Goal: Information Seeking & Learning: Learn about a topic

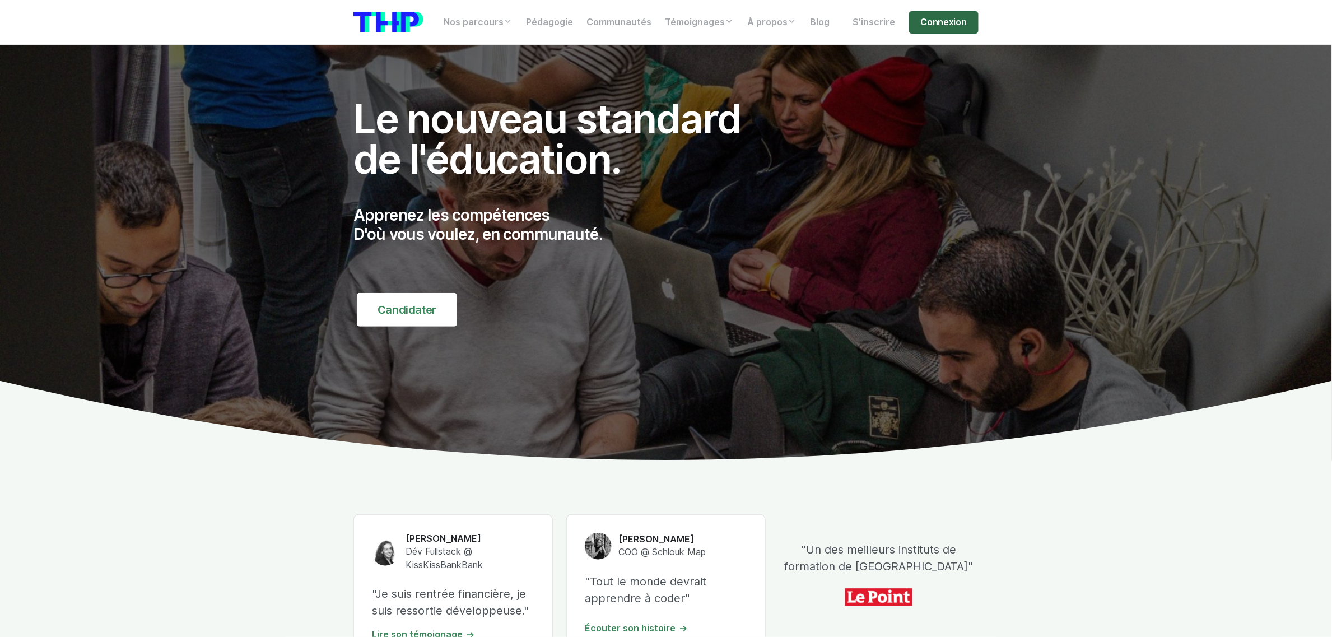
click at [941, 18] on link "Connexion" at bounding box center [943, 22] width 69 height 22
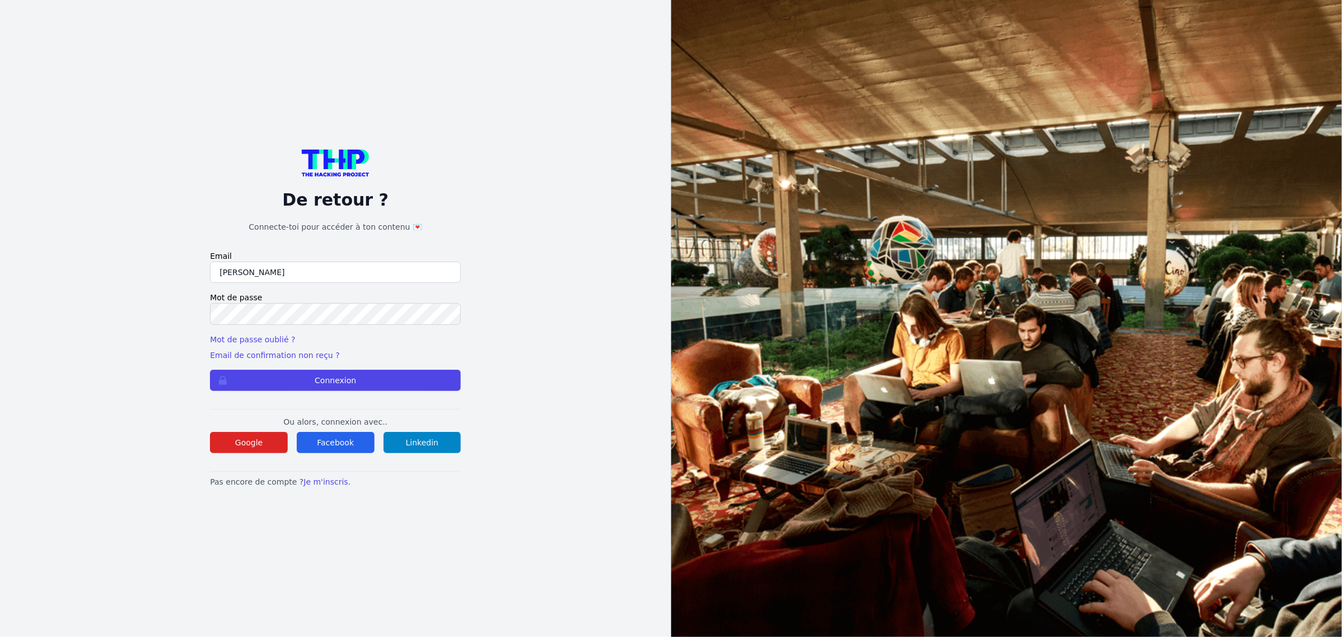
type input "lucas.mrda@outlook.fr"
click at [210, 370] on button "Connexion" at bounding box center [335, 380] width 251 height 21
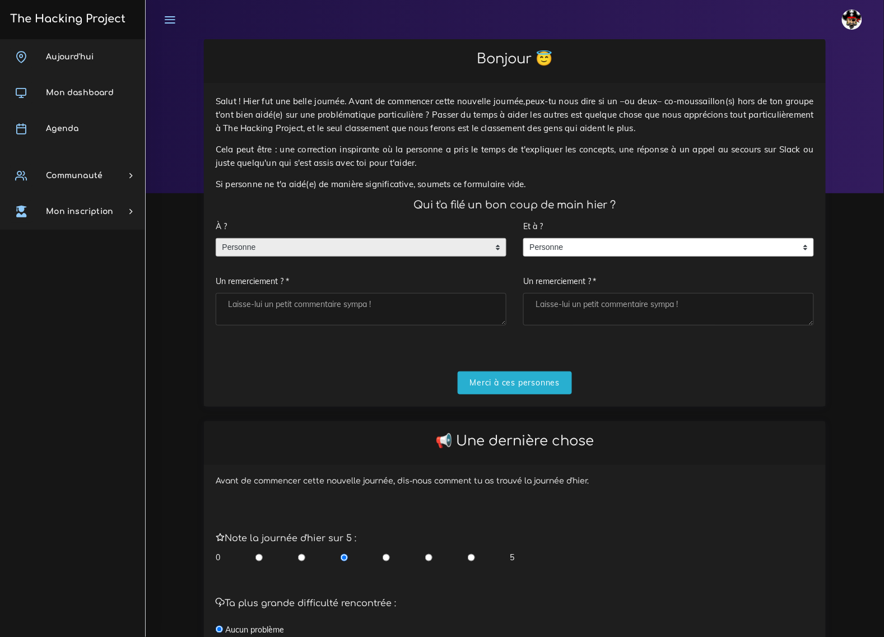
click at [452, 239] on span "Personne" at bounding box center [352, 248] width 273 height 18
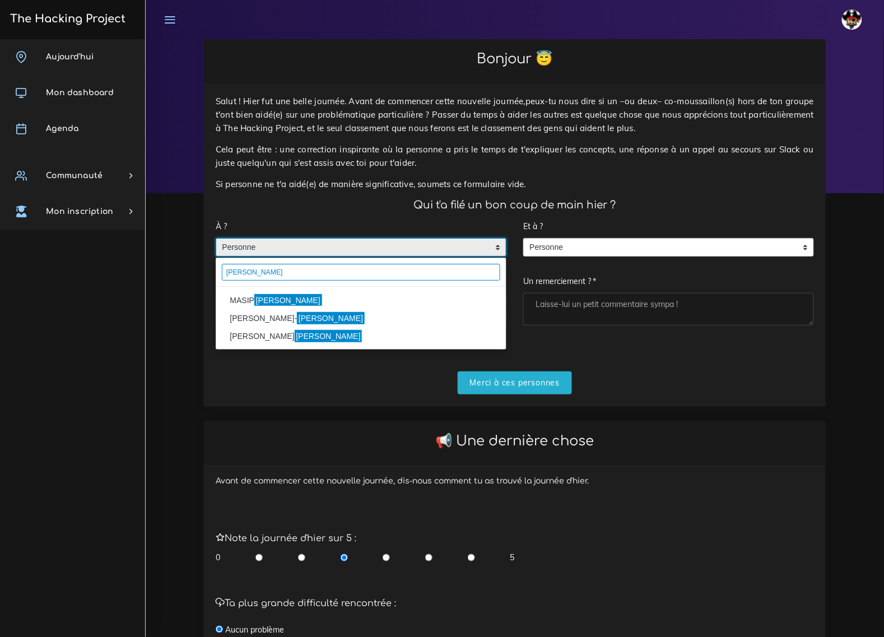
type input "pablo"
click at [261, 294] on mark "Pablo" at bounding box center [288, 300] width 68 height 12
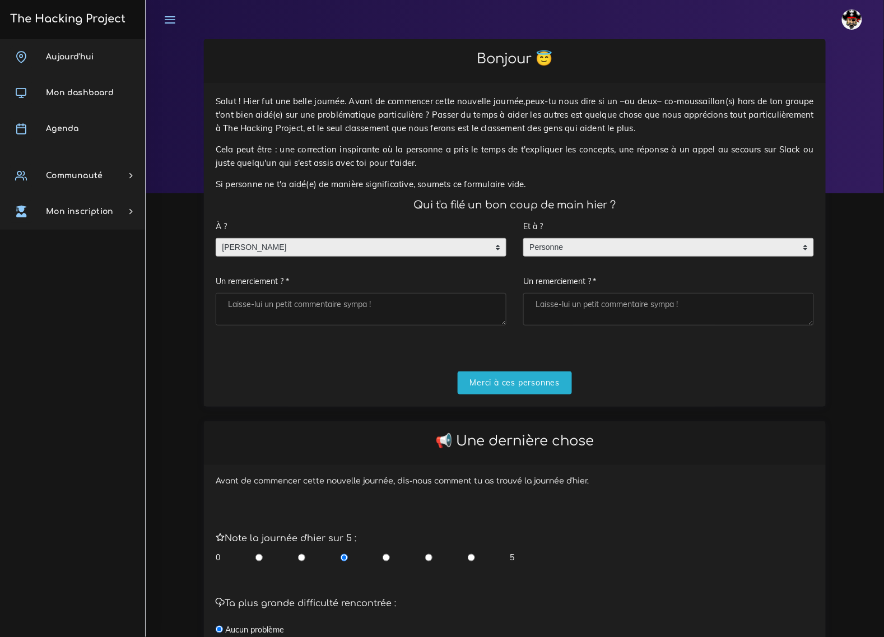
click at [558, 239] on span "Personne" at bounding box center [660, 248] width 273 height 18
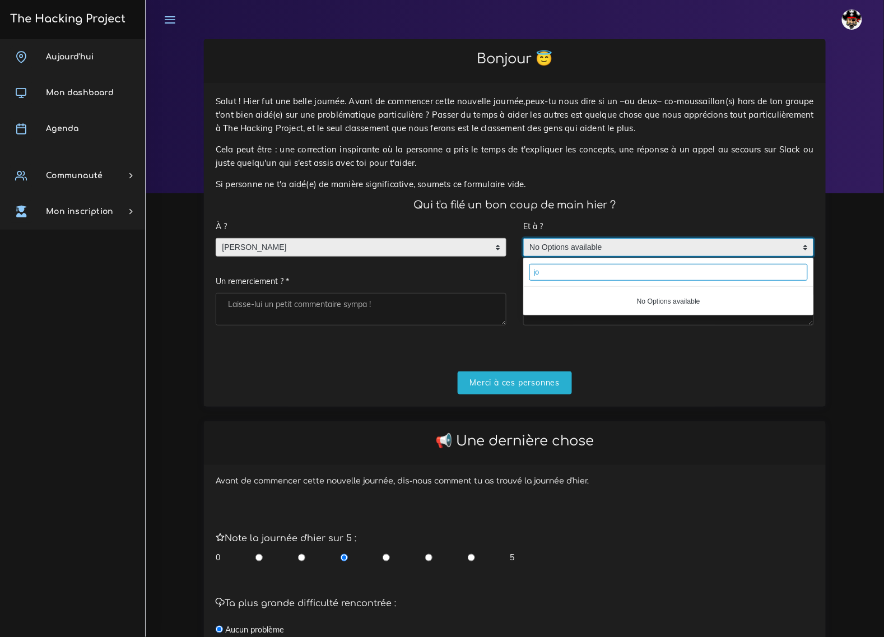
type input "j"
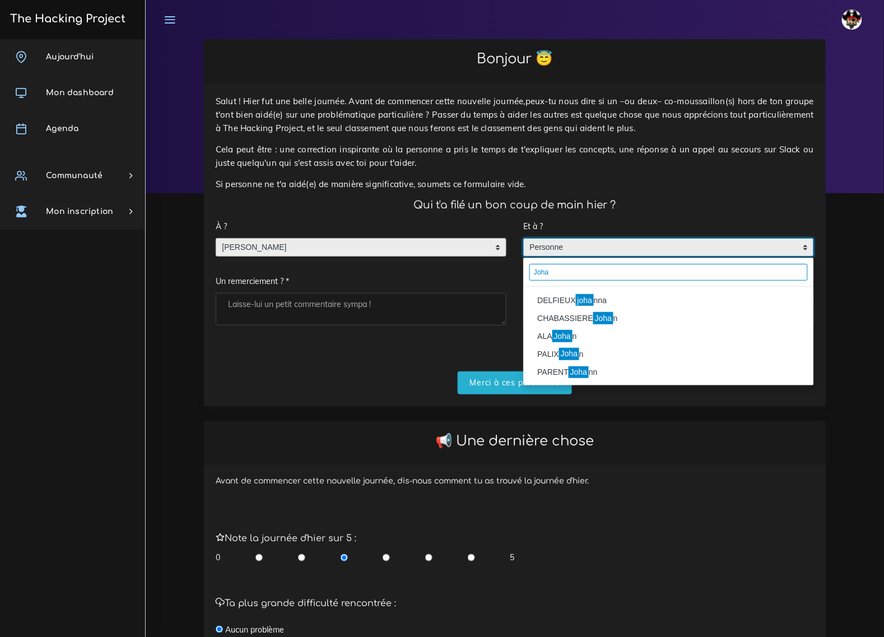
type input "Joha"
click at [578, 294] on mark "joha" at bounding box center [585, 300] width 18 height 12
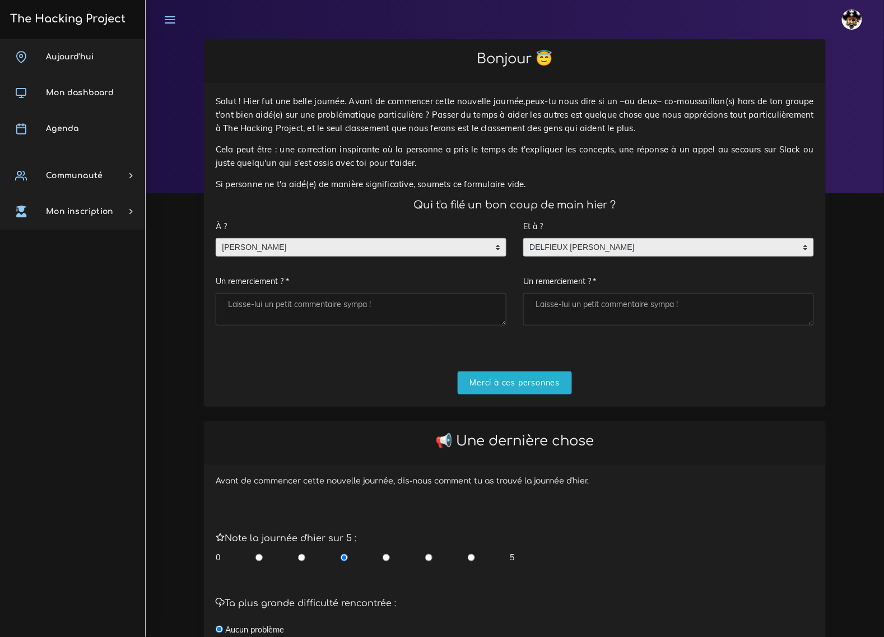
click at [408, 293] on textarea "Un remerciement ? *" at bounding box center [361, 309] width 291 height 32
click at [429, 552] on input "radio" at bounding box center [428, 557] width 7 height 11
radio input "true"
click at [345, 293] on textarea "Un remerciement ? *" at bounding box center [361, 309] width 291 height 32
type textarea "bon duo, la légende"
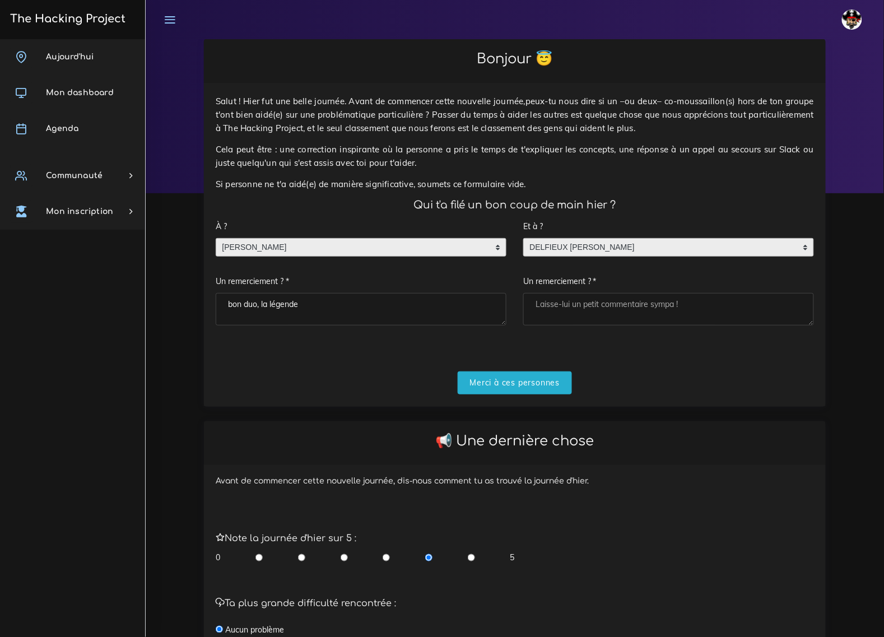
click at [617, 293] on textarea "Un remerciement ? *" at bounding box center [668, 309] width 291 height 32
type textarea "la boss"
click at [500, 375] on input "Merci à ces personnes" at bounding box center [515, 382] width 115 height 23
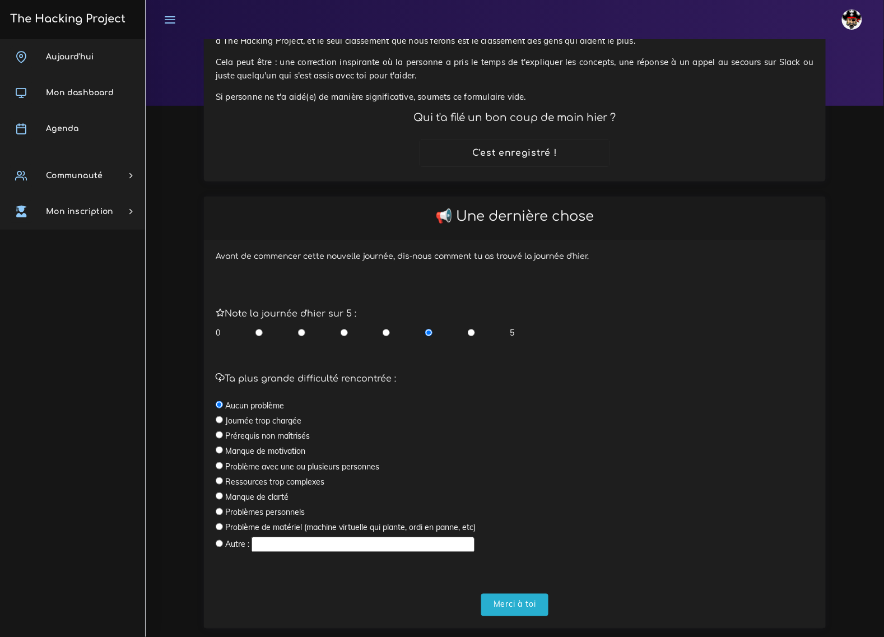
scroll to position [98, 0]
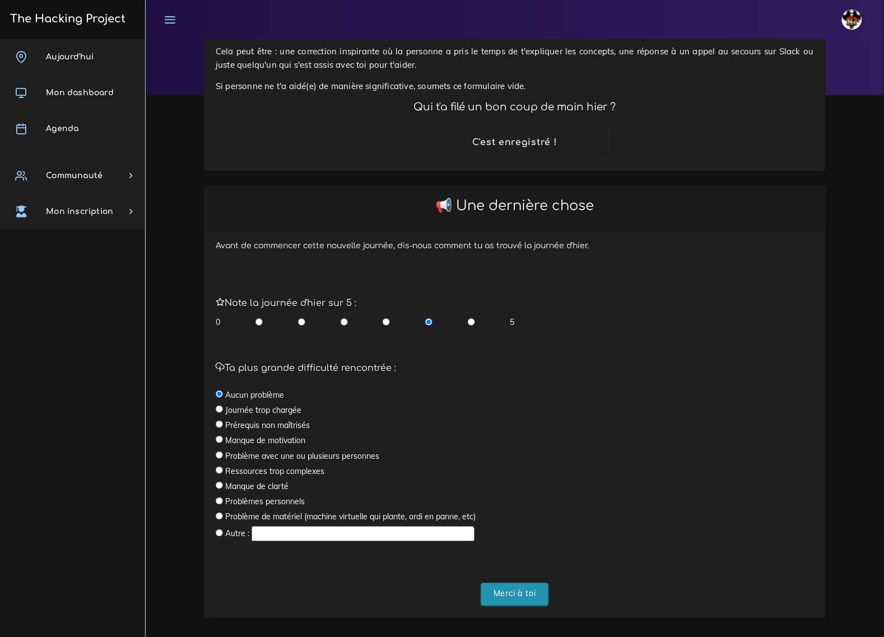
click at [518, 584] on input "Merci à toi" at bounding box center [514, 594] width 67 height 23
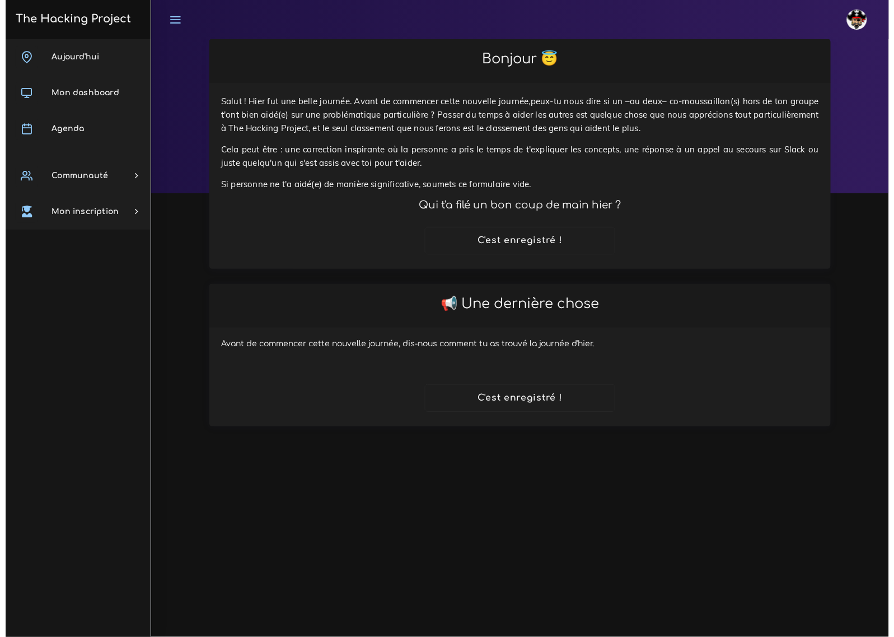
scroll to position [0, 0]
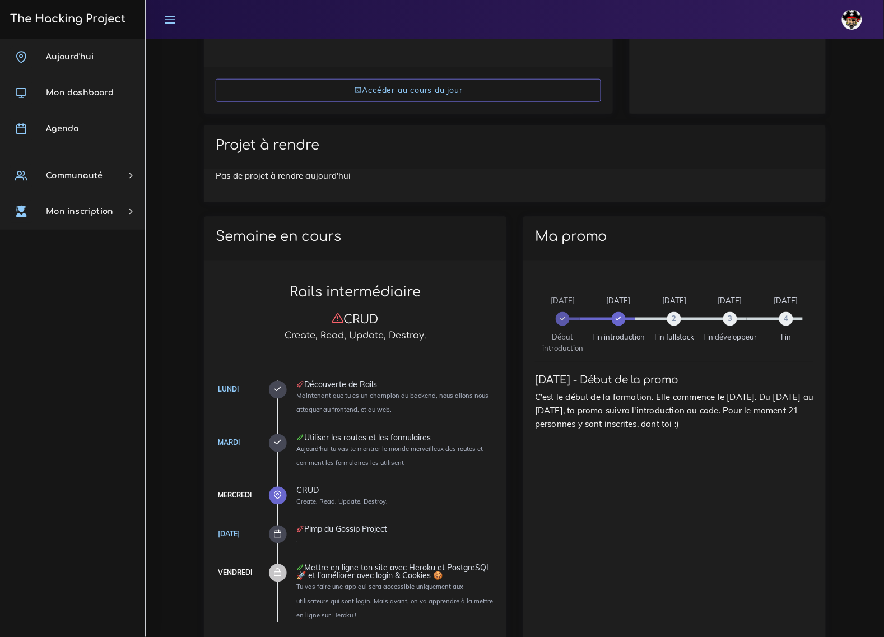
scroll to position [256, 0]
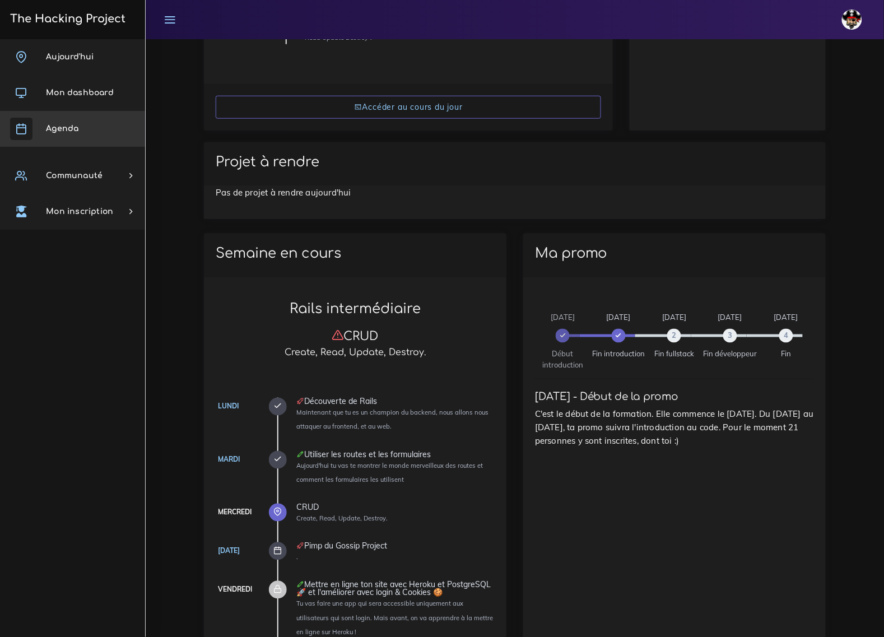
click at [74, 119] on link "Agenda" at bounding box center [72, 129] width 145 height 36
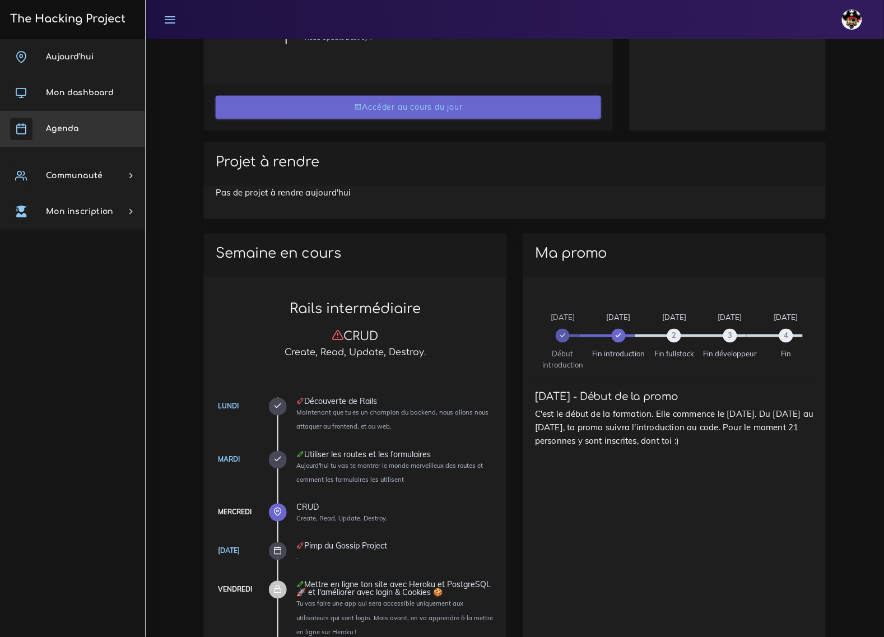
click at [431, 112] on link "Accéder au cours du jour" at bounding box center [408, 107] width 385 height 23
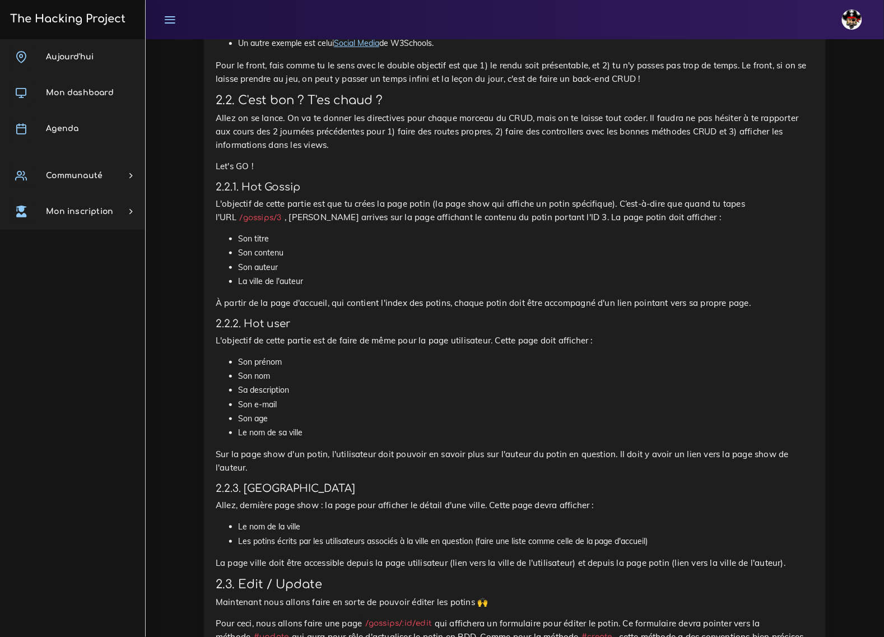
scroll to position [1050, 0]
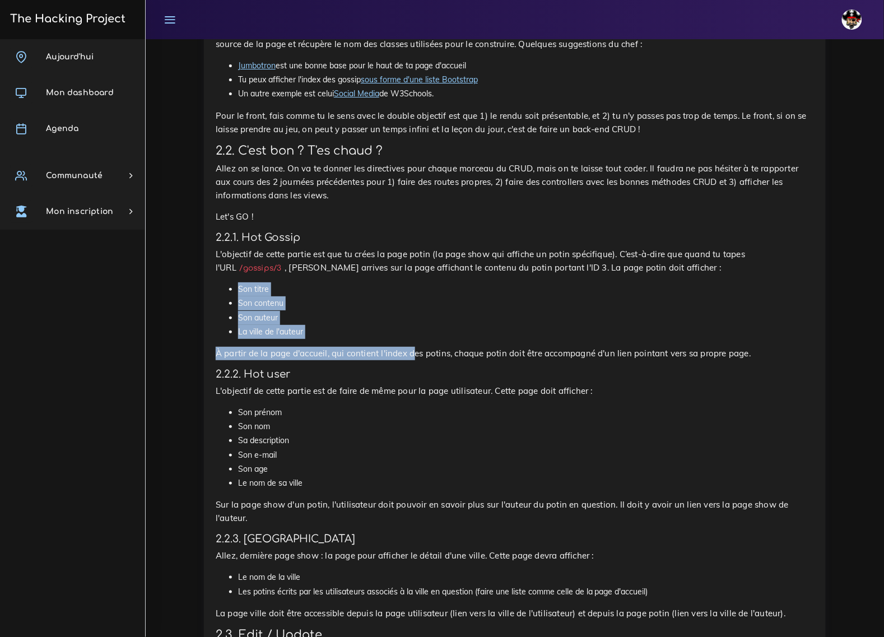
drag, startPoint x: 233, startPoint y: 208, endPoint x: 399, endPoint y: 274, distance: 179.0
click at [396, 274] on div "The Gossip Project : Full CRUD À The Hacking Project, il se passe plein de chos…" at bounding box center [515, 479] width 598 height 1797
click at [349, 296] on li "Son contenu" at bounding box center [526, 303] width 576 height 14
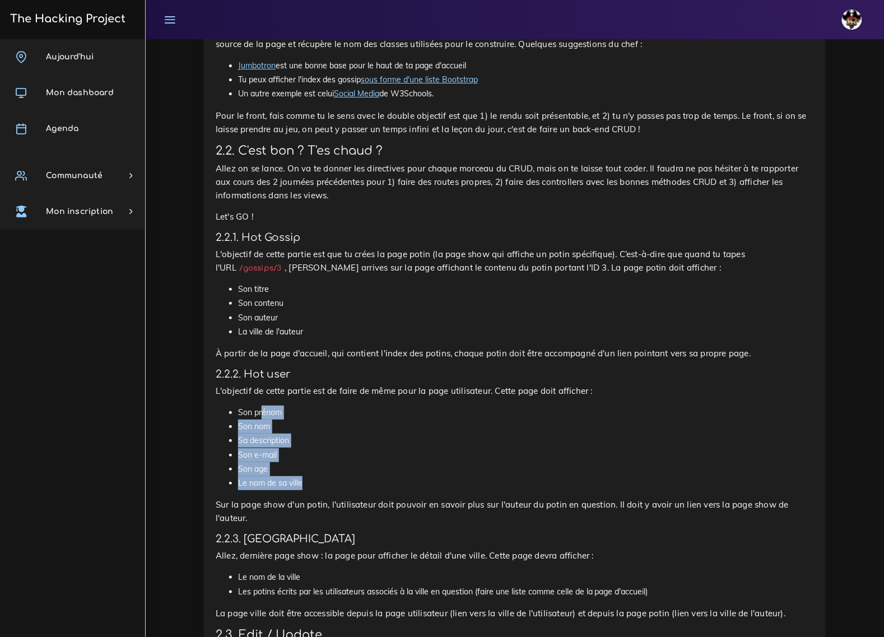
drag, startPoint x: 262, startPoint y: 329, endPoint x: 370, endPoint y: 399, distance: 128.5
click at [370, 405] on ul "Son prénom Son nom Sa description Son e-mail Son age Le nom de sa ville" at bounding box center [515, 447] width 598 height 85
click at [421, 448] on li "Son e-mail" at bounding box center [526, 455] width 576 height 14
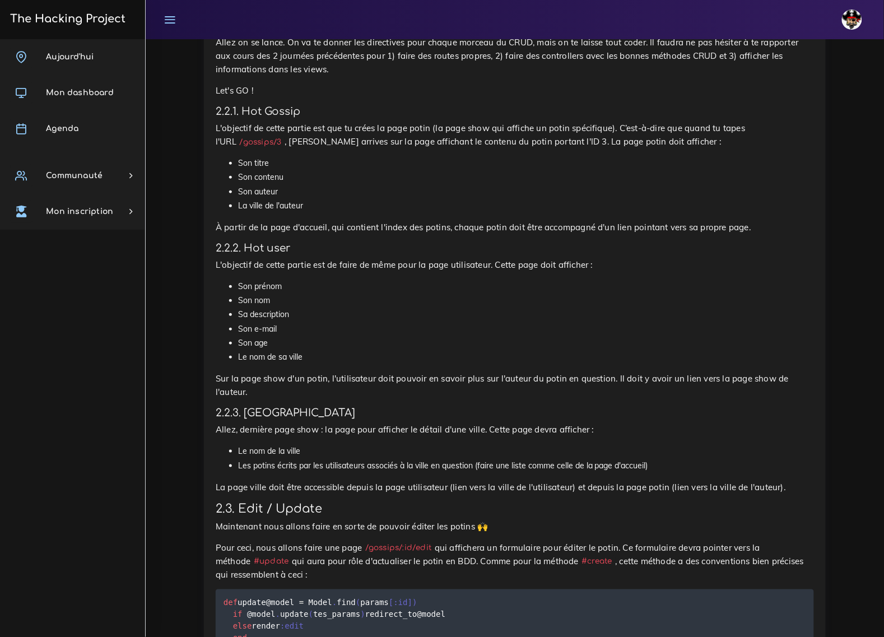
scroll to position [1190, 0]
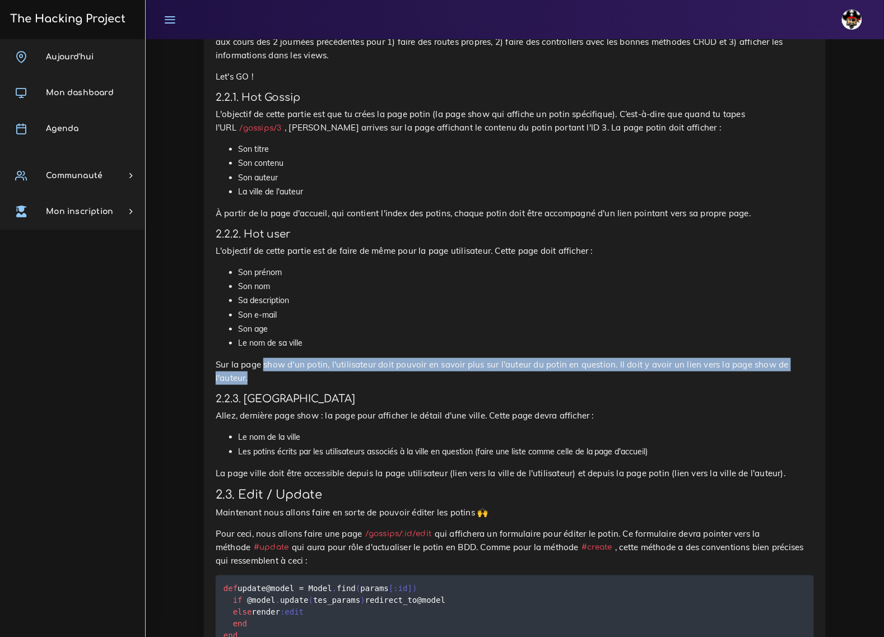
drag, startPoint x: 261, startPoint y: 279, endPoint x: 773, endPoint y: 280, distance: 512.4
click at [772, 358] on p "Sur la page show d'un potin, l'utilisateur doit pouvoir en savoir plus sur l'au…" at bounding box center [515, 371] width 598 height 27
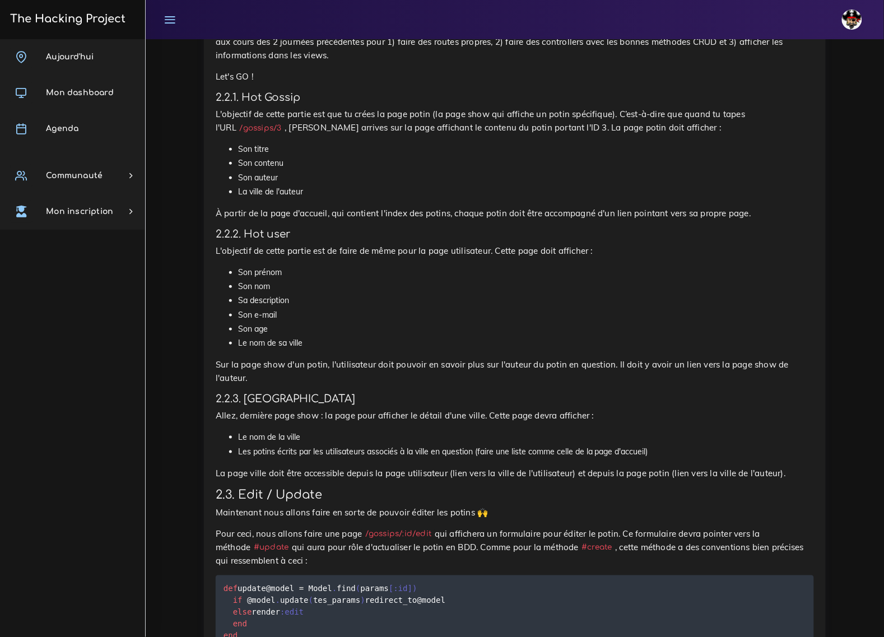
click at [776, 328] on div "The Gossip Project : Full CRUD À The Hacking Project, il se passe plein de chos…" at bounding box center [515, 339] width 598 height 1797
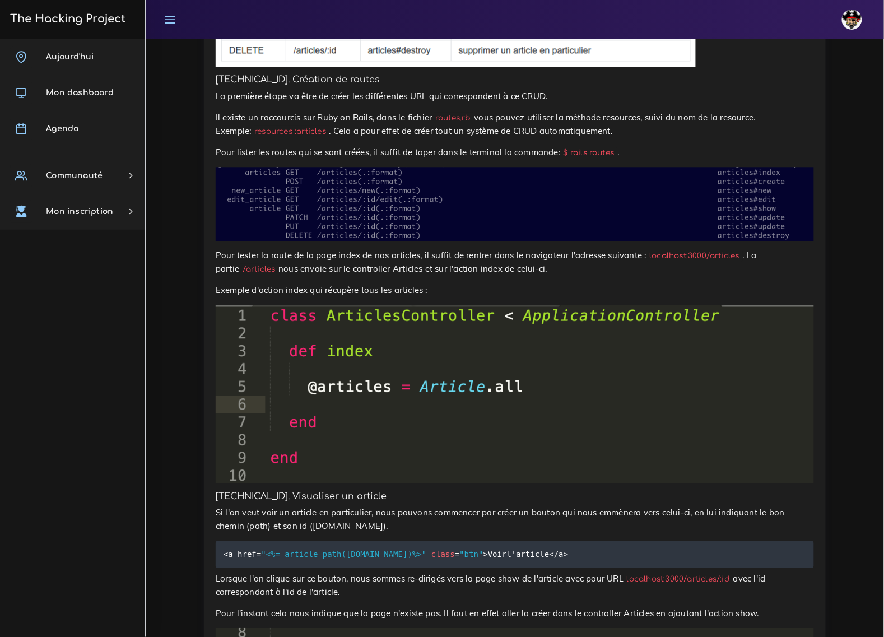
scroll to position [3010, 0]
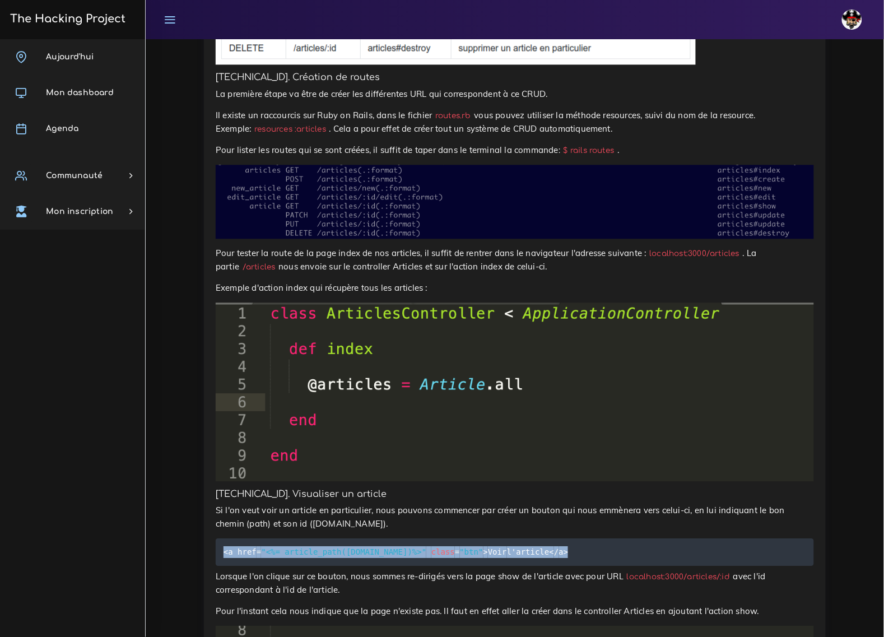
drag, startPoint x: 223, startPoint y: 350, endPoint x: 547, endPoint y: 352, distance: 324.2
click at [547, 538] on pre "<a href = "<%= article_path(article.id)%>" class = "btn" > Voir l'article< / a>" at bounding box center [515, 551] width 598 height 27
copy code "<a href = "<%= article_path(article.id)%>" class = "btn" > Voir l'article< / a>"
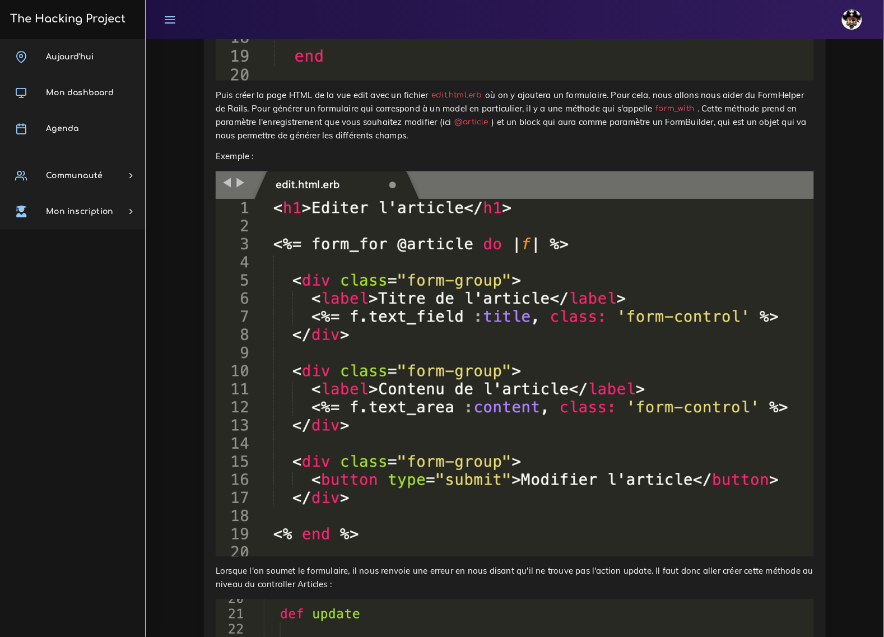
scroll to position [3990, 0]
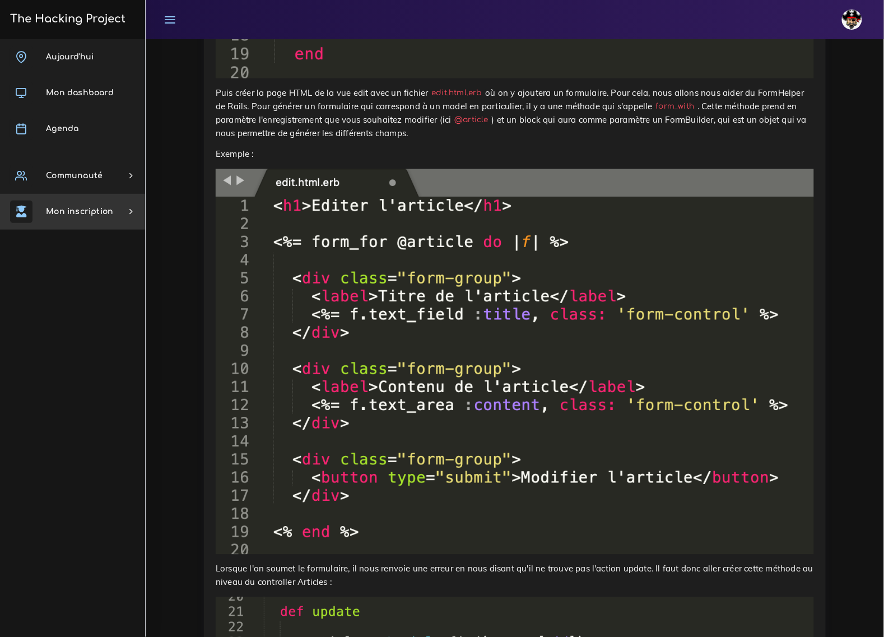
click at [143, 223] on link "Mon inscription" at bounding box center [72, 212] width 145 height 36
click at [164, 20] on icon at bounding box center [170, 19] width 12 height 12
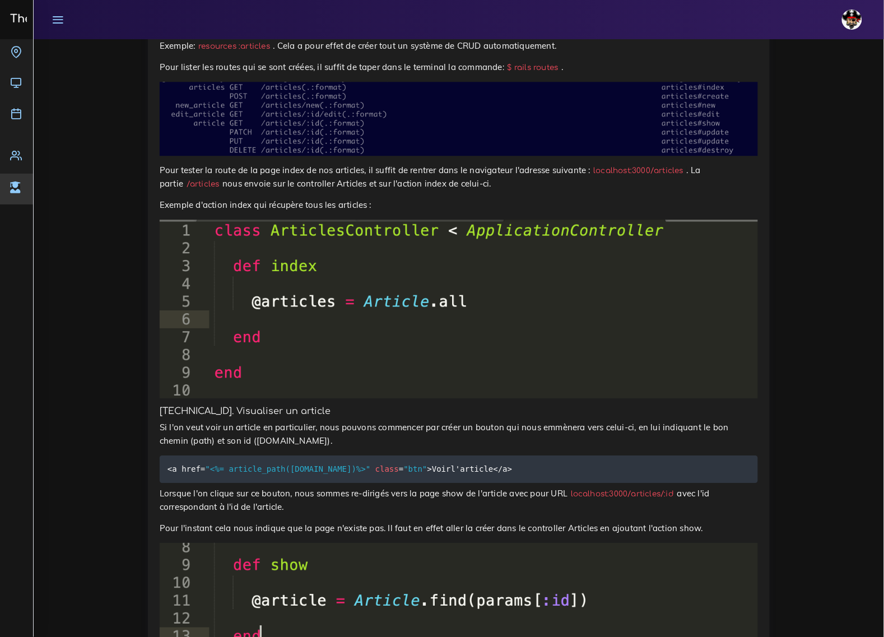
scroll to position [3010, 0]
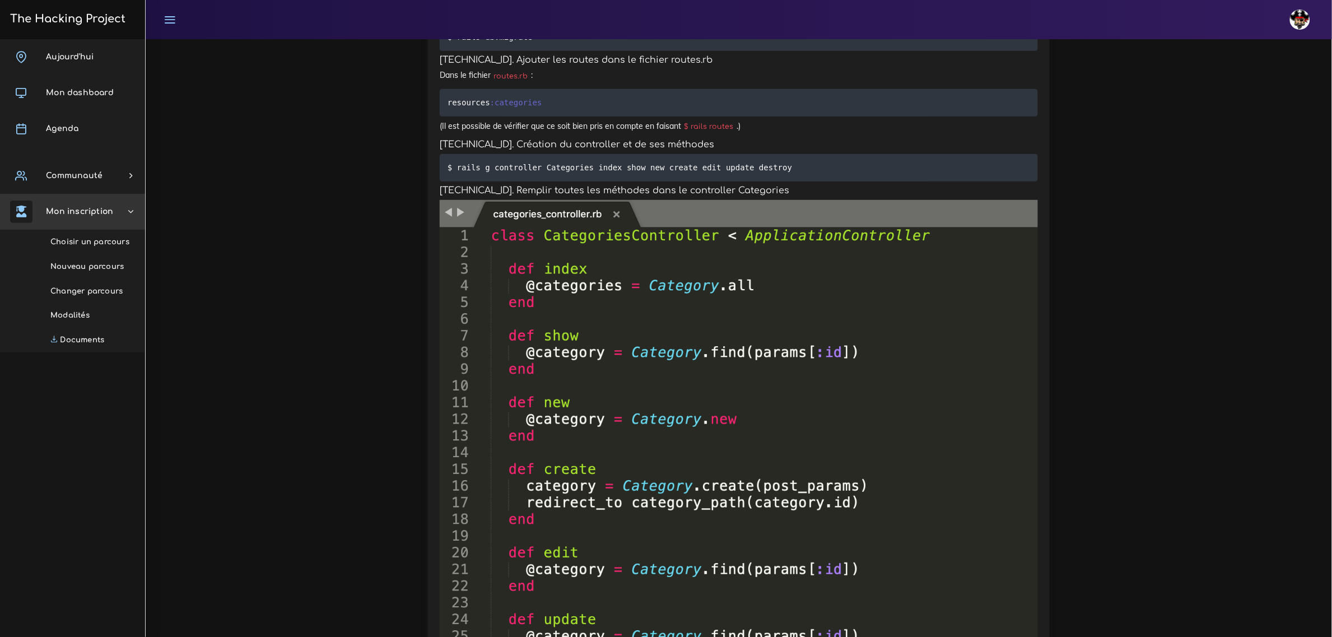
scroll to position [5500, 0]
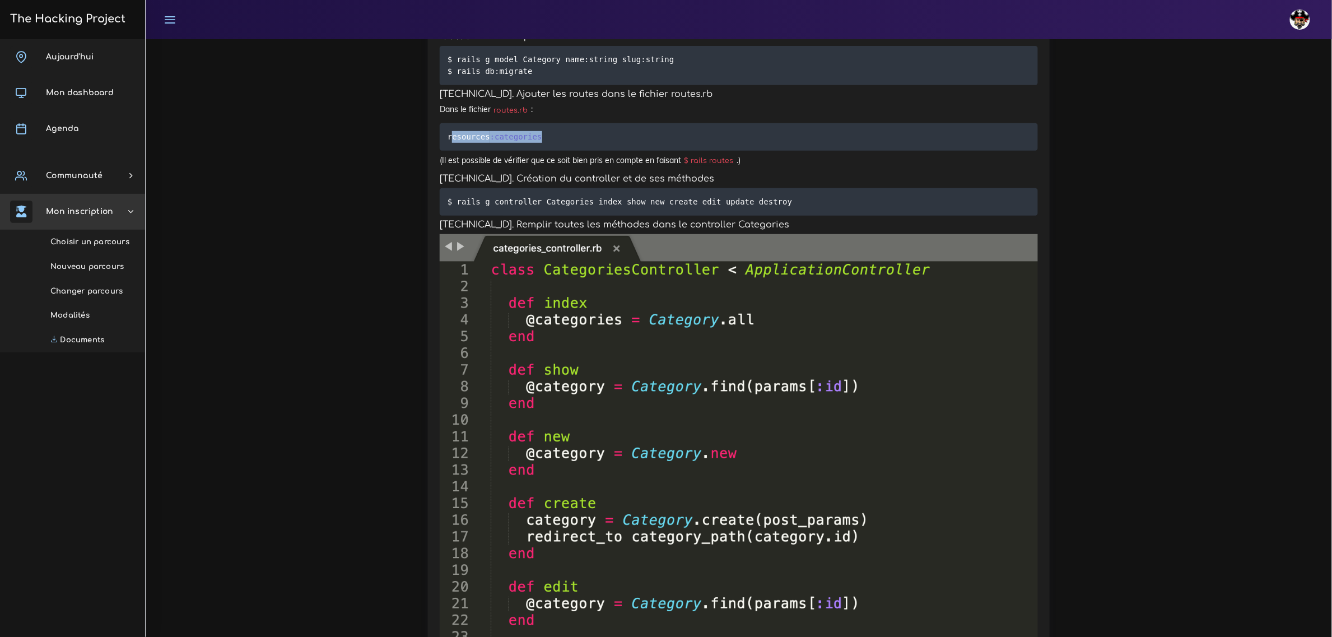
drag, startPoint x: 458, startPoint y: 175, endPoint x: 596, endPoint y: 174, distance: 138.9
click at [596, 151] on pre "resources :categories" at bounding box center [739, 136] width 598 height 27
click at [609, 151] on pre "resources :categories" at bounding box center [739, 136] width 598 height 27
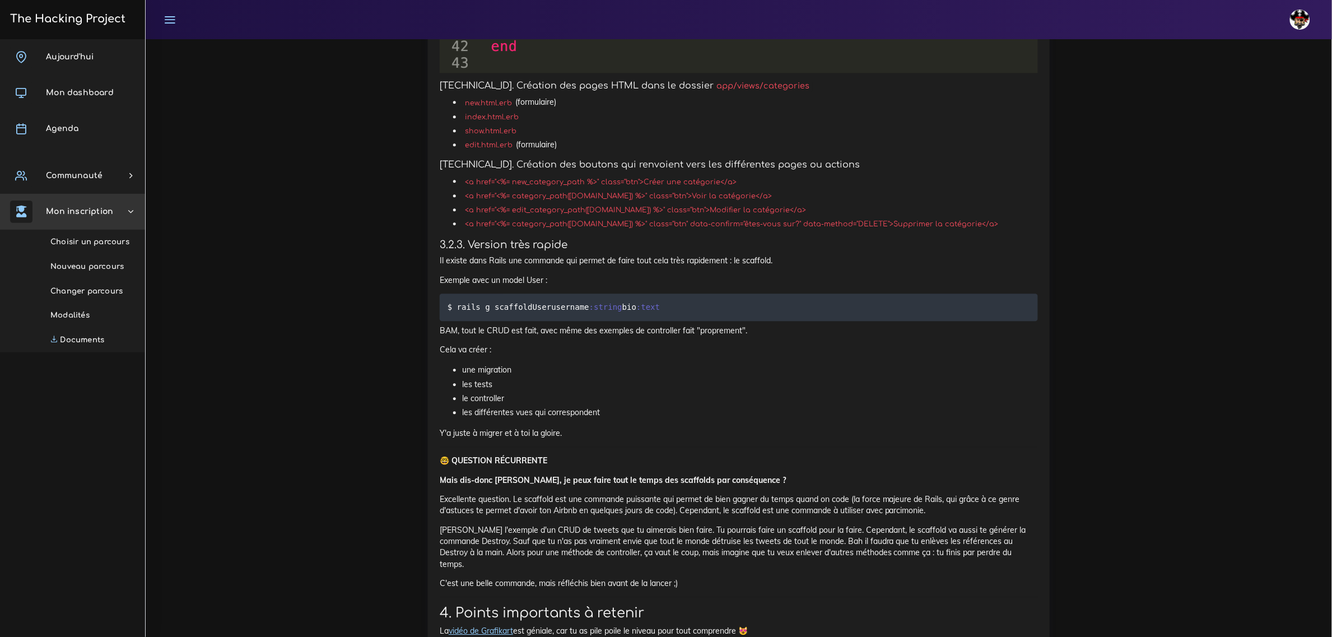
scroll to position [6410, 0]
drag, startPoint x: 455, startPoint y: 344, endPoint x: 525, endPoint y: 353, distance: 71.1
click at [525, 319] on pre "$ rails g scaffold User username :string bio :text" at bounding box center [739, 304] width 598 height 27
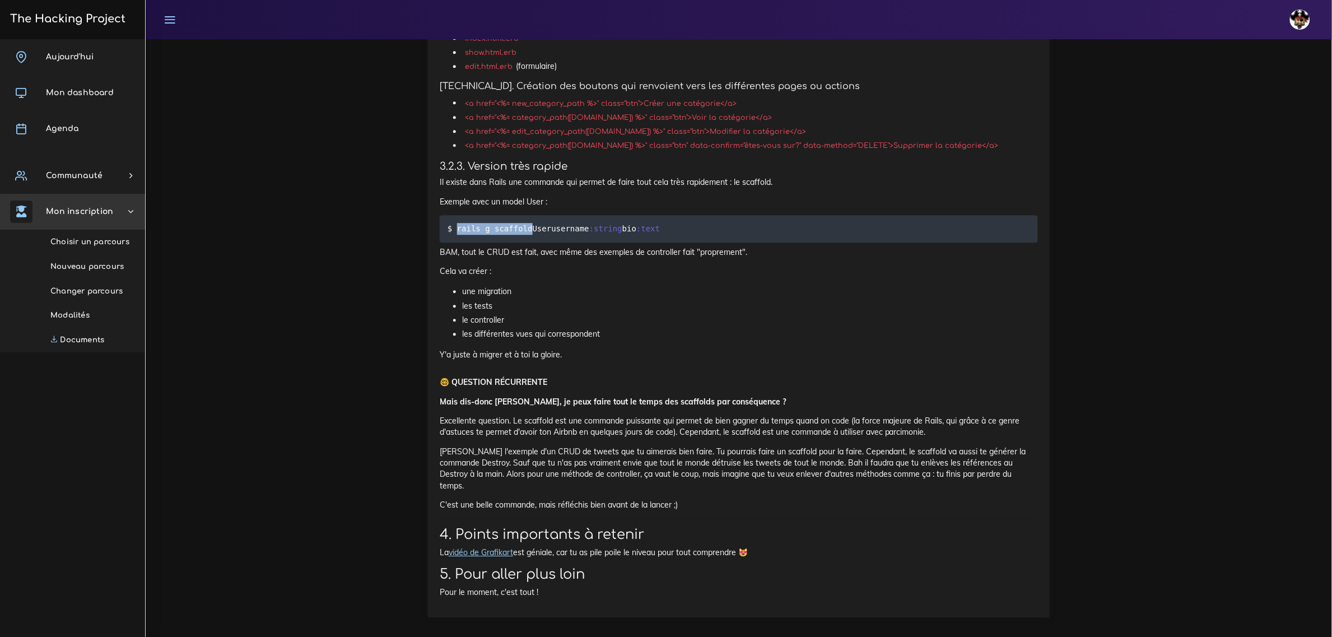
scroll to position [6529, 0]
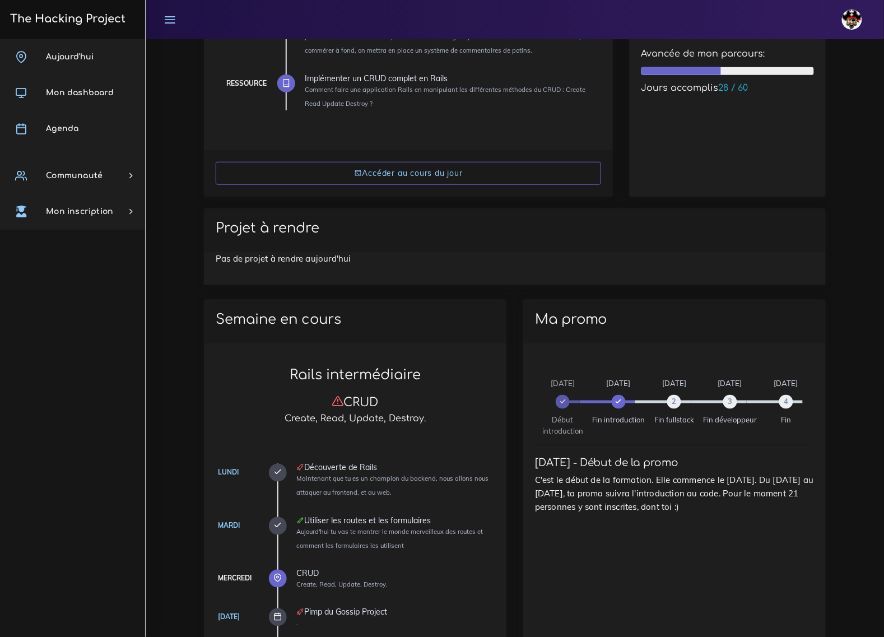
scroll to position [186, 0]
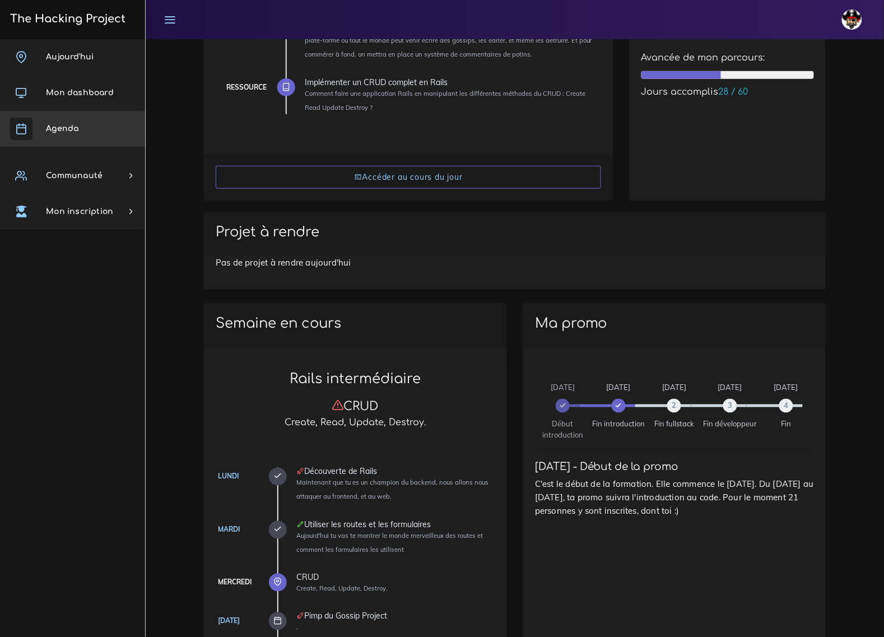
click at [69, 121] on link "Agenda" at bounding box center [72, 129] width 145 height 36
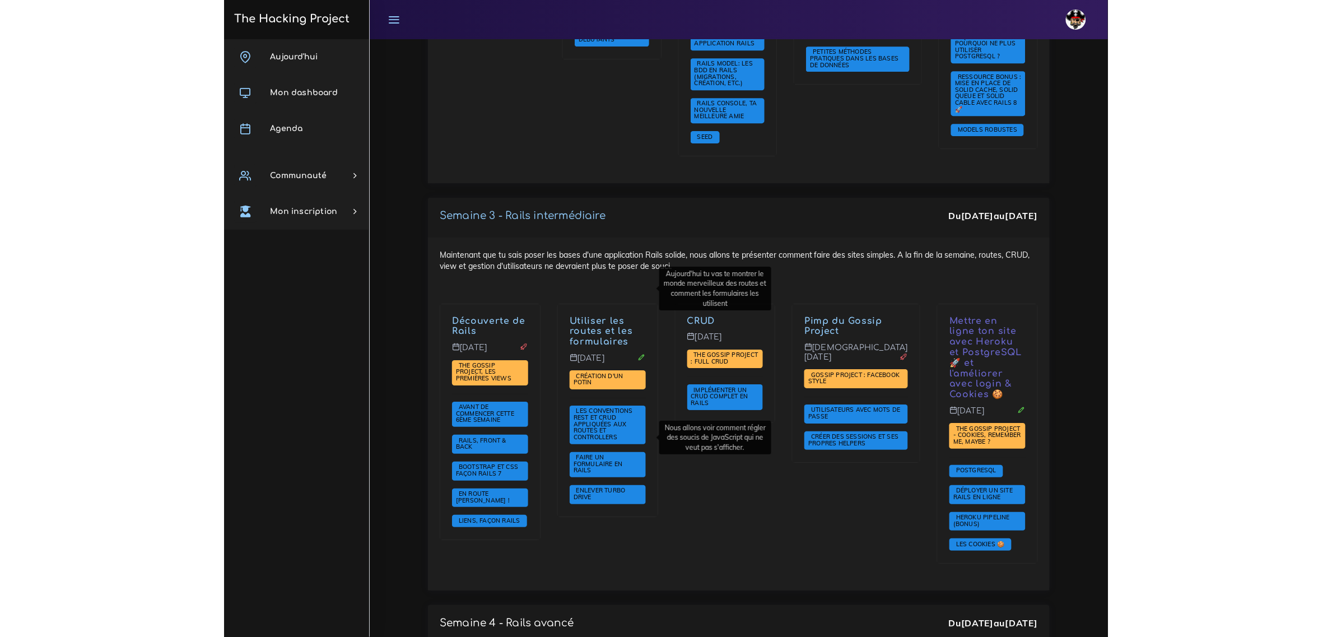
scroll to position [2030, 0]
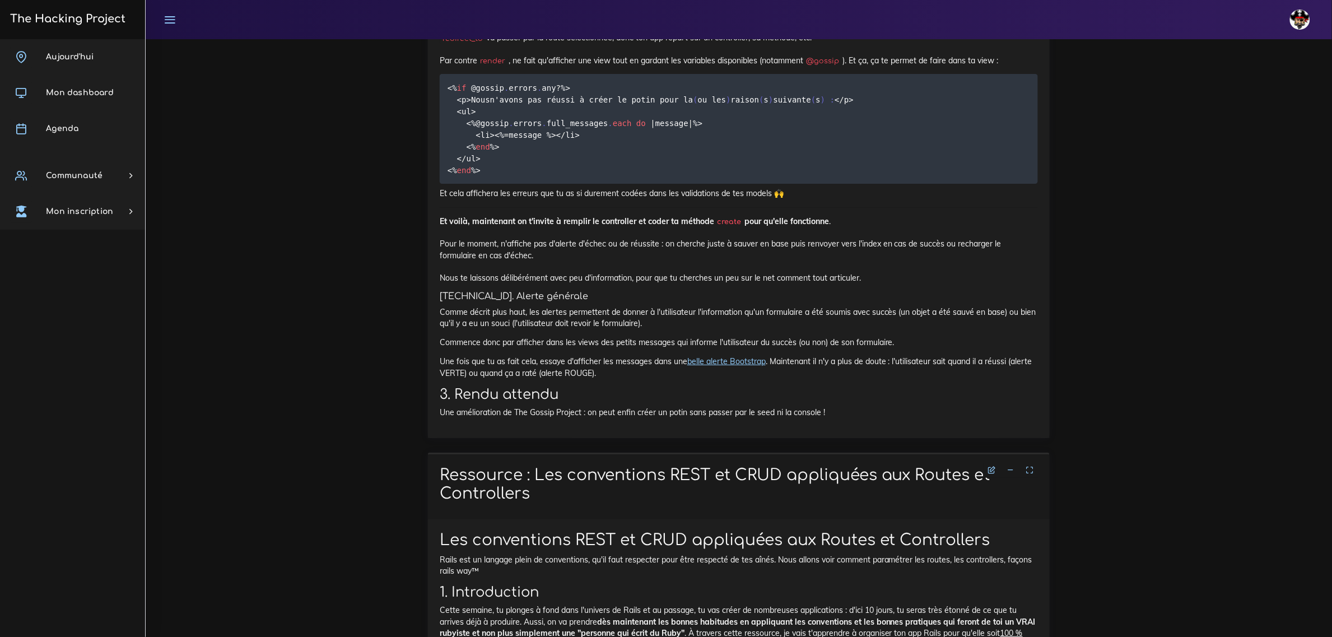
scroll to position [1761, 0]
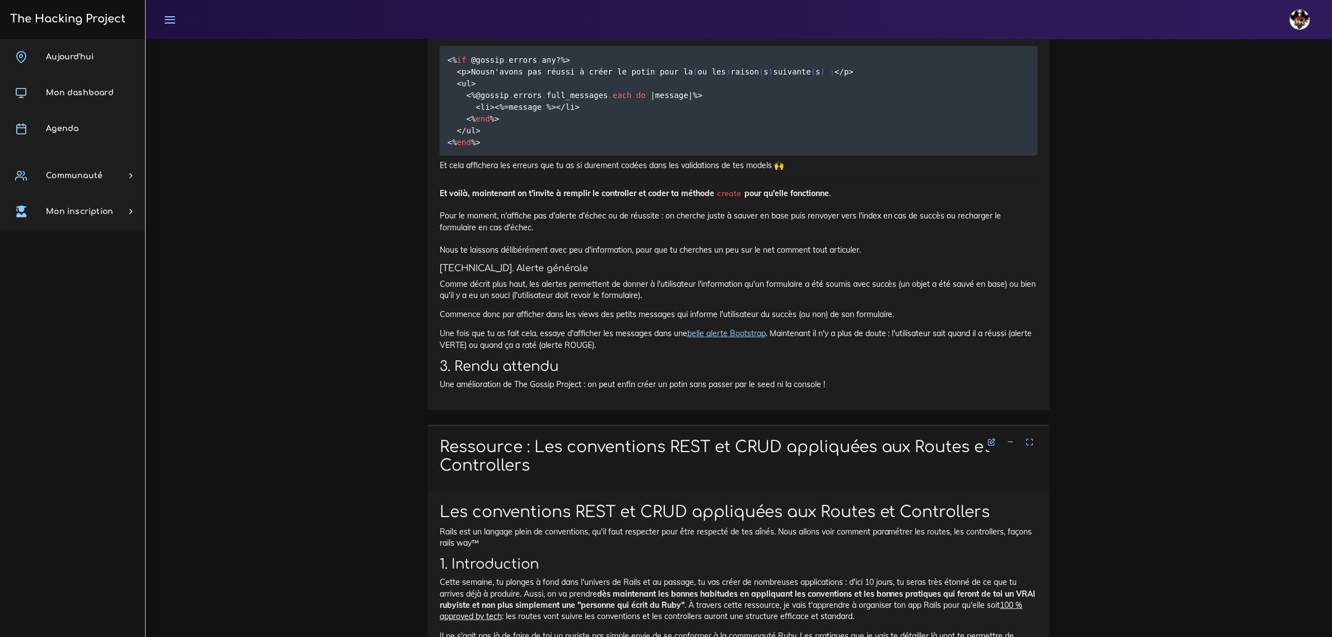
drag, startPoint x: 508, startPoint y: 211, endPoint x: 446, endPoint y: 119, distance: 111.2
click at [446, 119] on pre "<% if @gossip . errors . any ? %> <p> Nous n'avons pas réussi à créer le potin …" at bounding box center [739, 101] width 598 height 110
